Goal: Feedback & Contribution: Leave review/rating

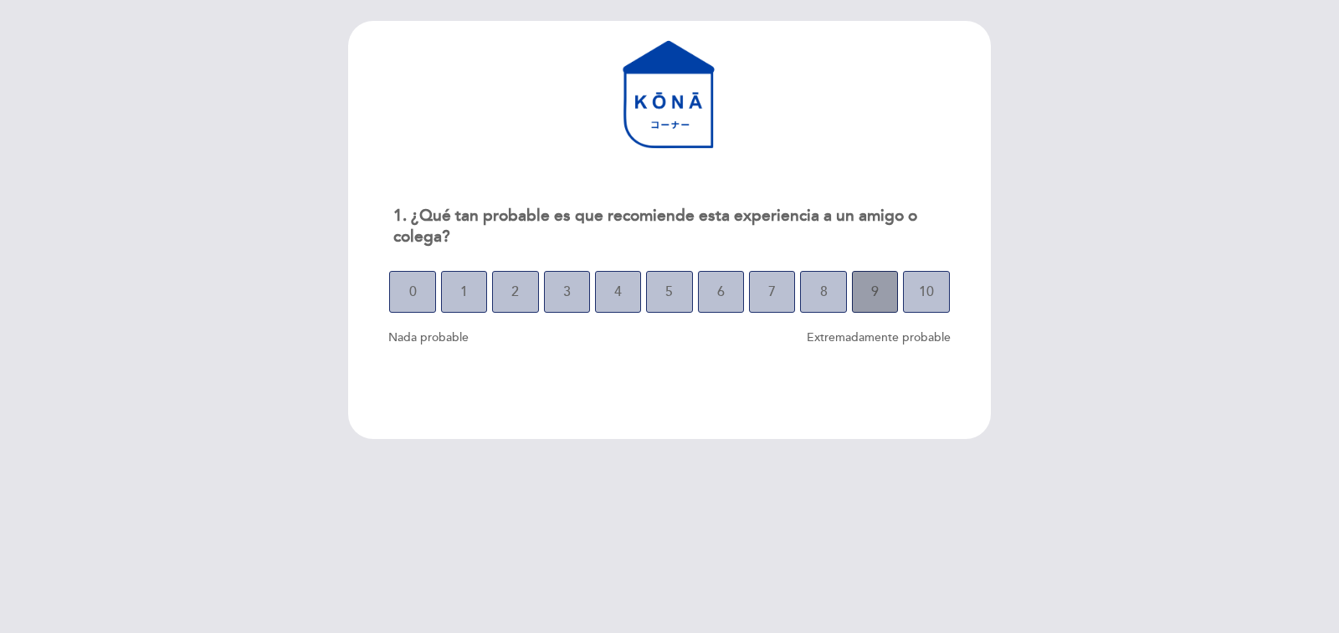
click at [866, 288] on button "9" at bounding box center [875, 292] width 46 height 42
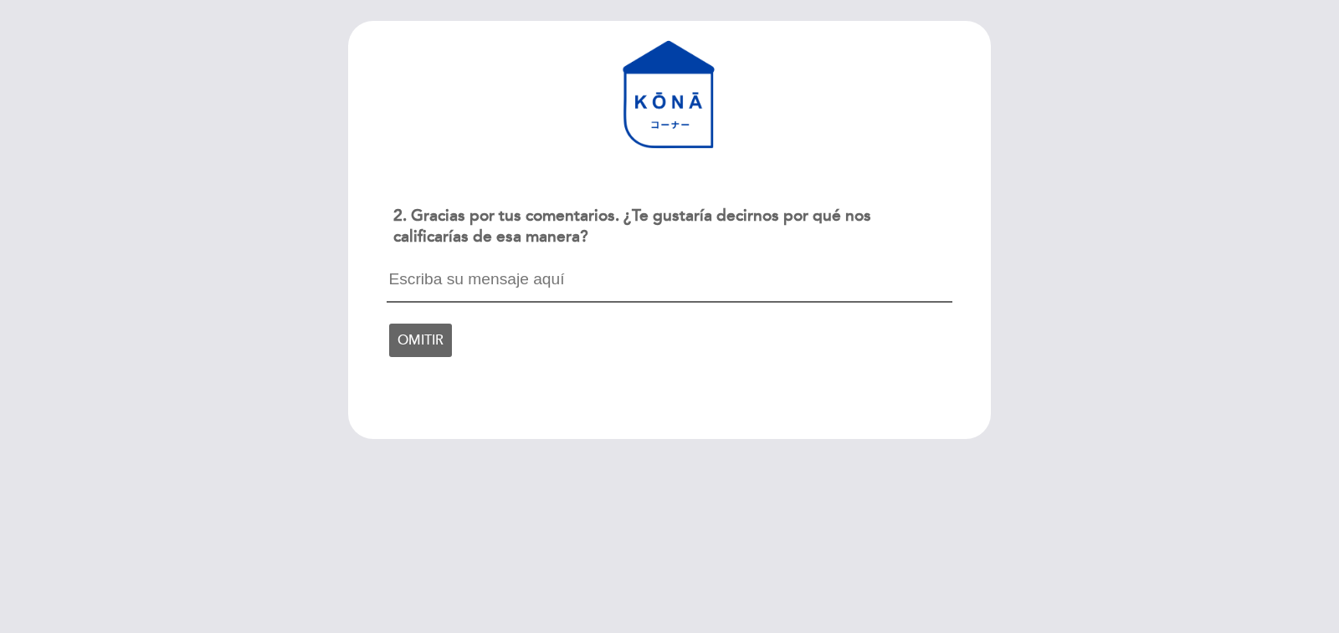
click at [482, 285] on textarea at bounding box center [669, 287] width 565 height 32
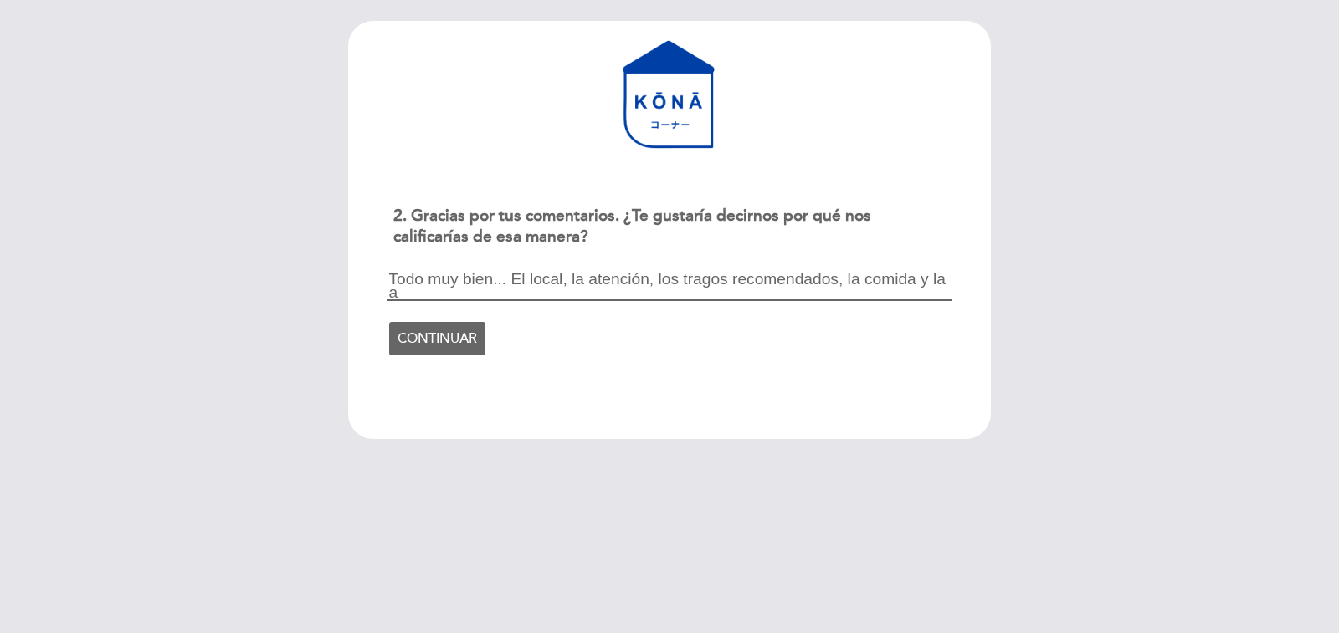
scroll to position [2, 0]
type textarea "Todo muy bien... El local, la atención, los tragos recomendados, la comida y la…"
click at [435, 347] on span "CONTINUAR" at bounding box center [436, 338] width 79 height 47
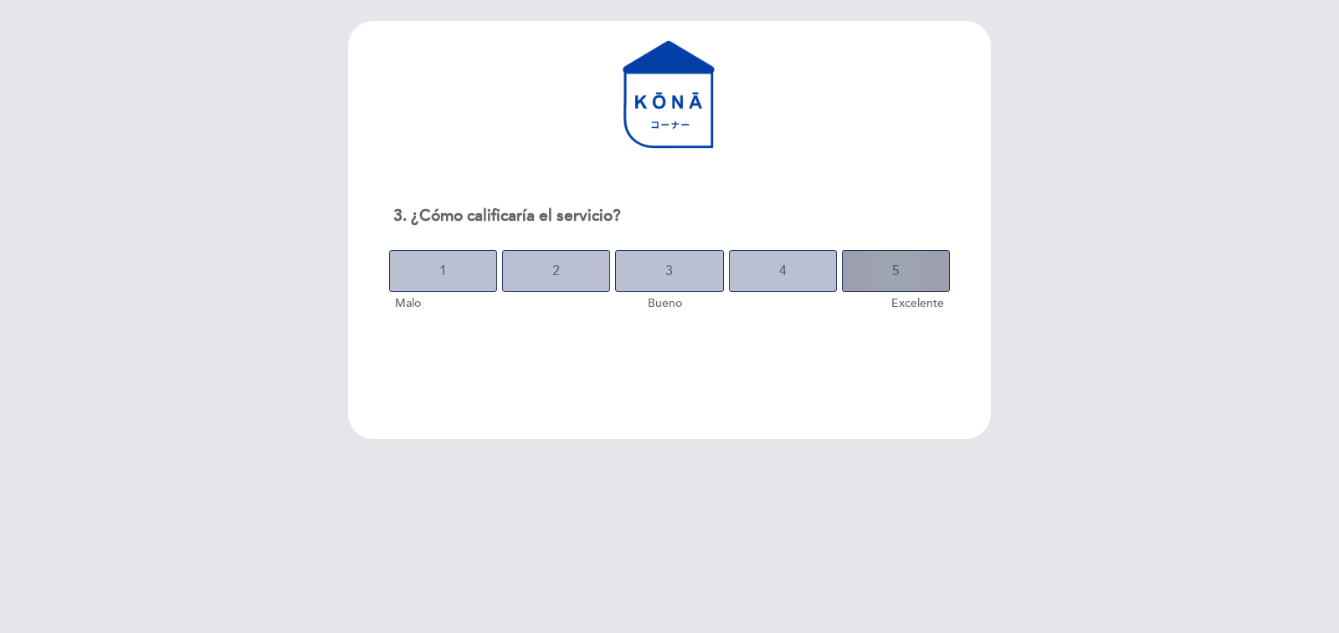
click at [886, 273] on button "5" at bounding box center [896, 271] width 108 height 42
click at [880, 268] on button "5" at bounding box center [896, 271] width 108 height 42
click at [924, 271] on span "10" at bounding box center [923, 271] width 15 height 47
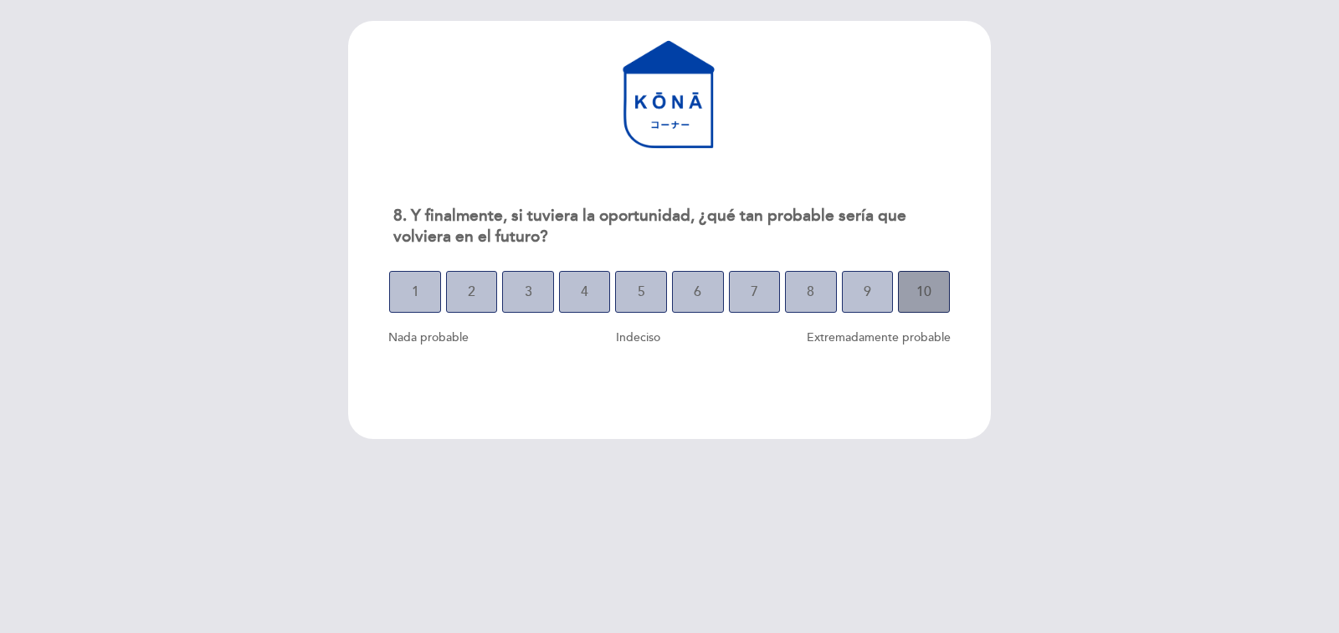
click at [924, 282] on span "10" at bounding box center [923, 292] width 15 height 47
select select "es"
